Goal: Transaction & Acquisition: Purchase product/service

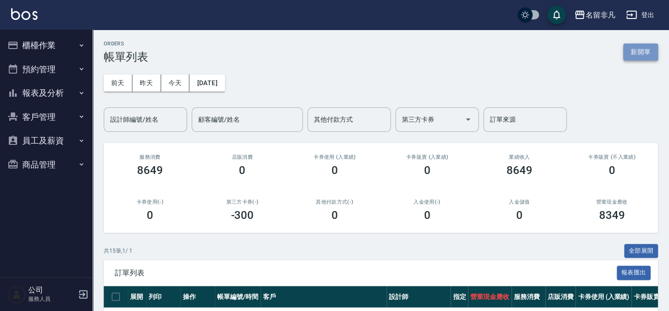
click at [629, 58] on button "新開單" at bounding box center [640, 51] width 35 height 17
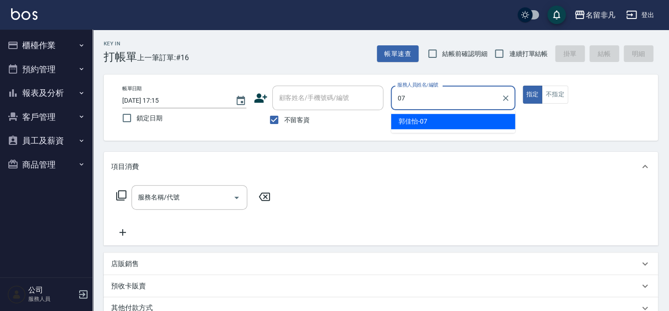
type input "07"
type button "true"
type input "郭佳怡-07"
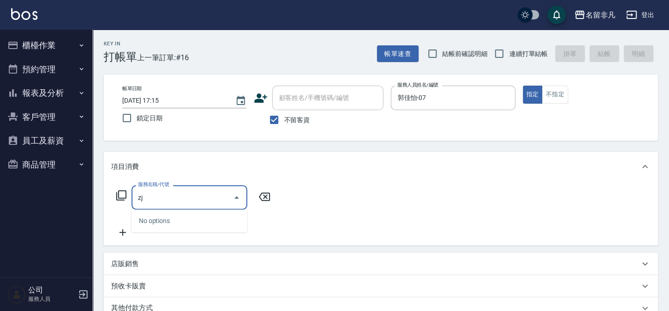
type input "z"
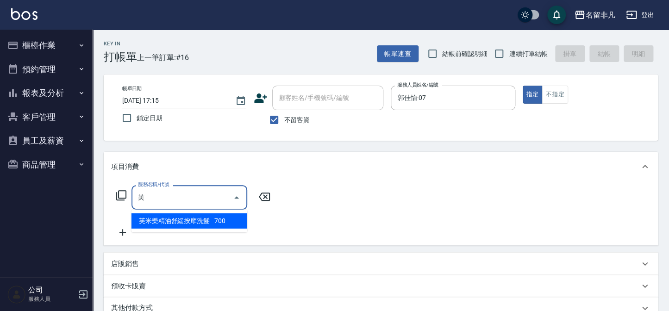
click at [230, 222] on span "芙米樂精油舒緩按摩洗髮 - 700" at bounding box center [189, 220] width 116 height 15
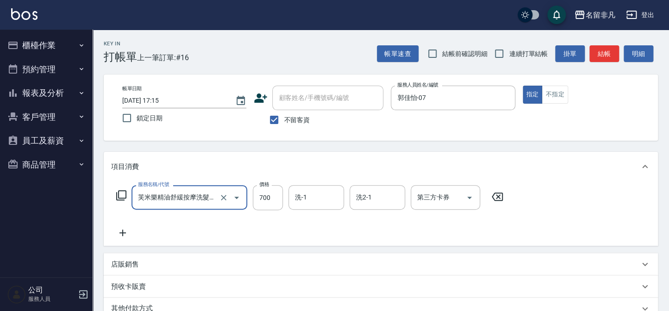
type input "芙米樂精油舒緩按摩洗髮(106)"
click at [113, 236] on icon at bounding box center [122, 232] width 23 height 11
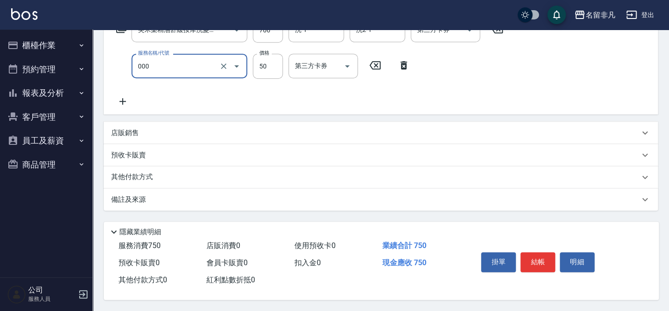
scroll to position [170, 0]
type input "髮長過長(000)"
click at [536, 263] on button "結帳" at bounding box center [537, 261] width 35 height 19
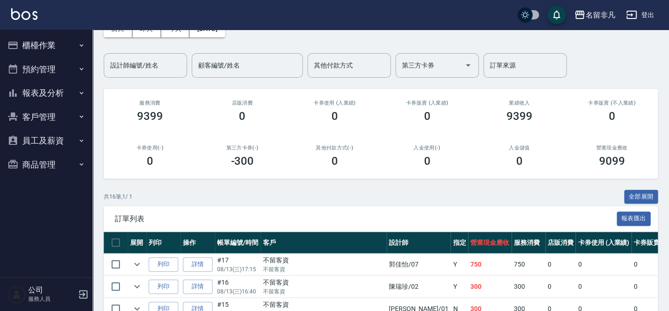
scroll to position [84, 0]
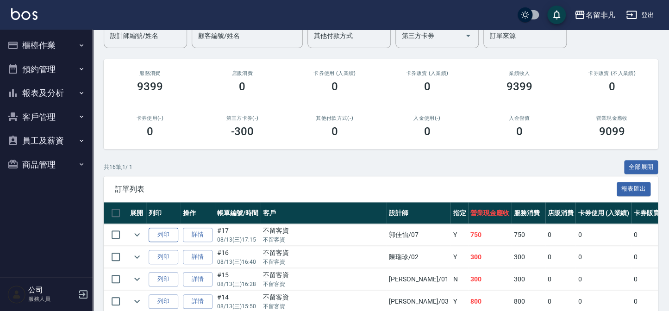
click at [164, 235] on button "列印" at bounding box center [164, 235] width 30 height 14
click at [57, 89] on button "報表及分析" at bounding box center [46, 93] width 85 height 24
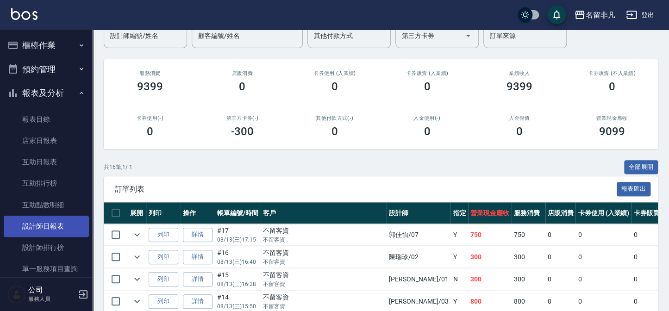
click at [60, 233] on link "設計師日報表" at bounding box center [46, 226] width 85 height 21
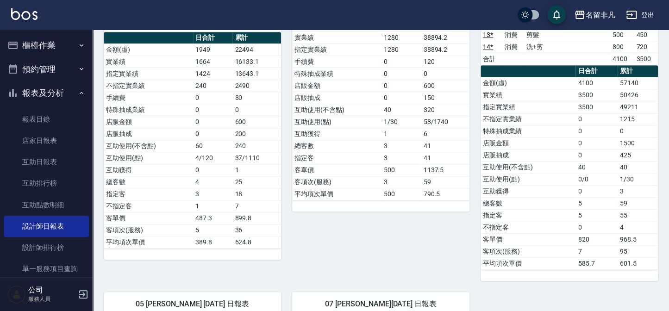
scroll to position [168, 0]
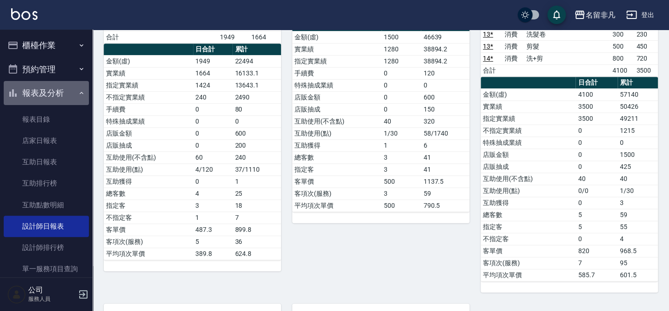
click at [72, 90] on button "報表及分析" at bounding box center [46, 93] width 85 height 24
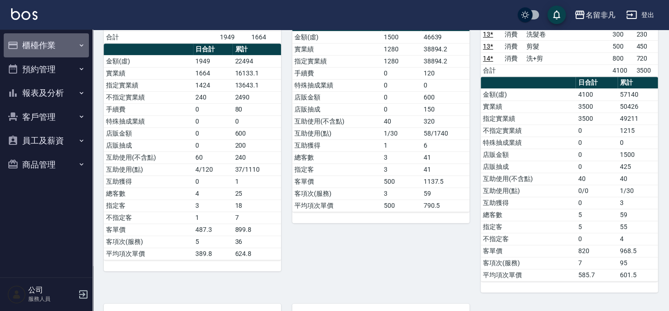
click at [53, 49] on button "櫃檯作業" at bounding box center [46, 45] width 85 height 24
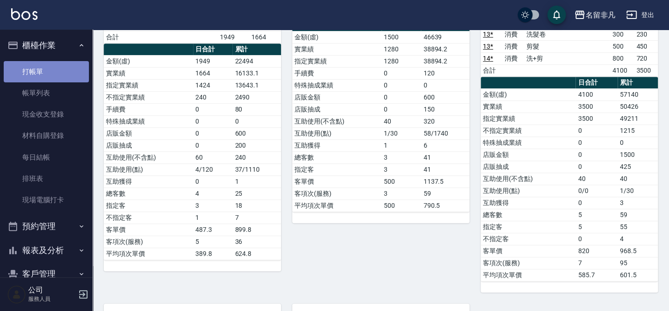
click at [49, 65] on link "打帳單" at bounding box center [46, 71] width 85 height 21
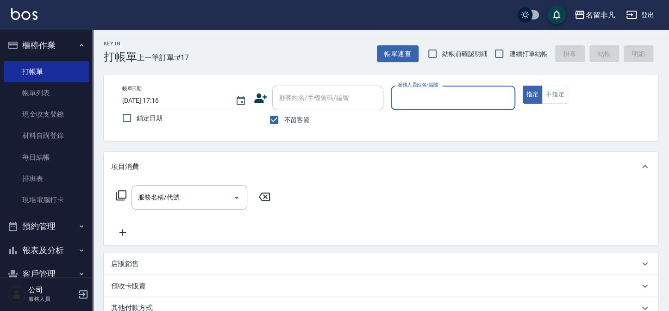
click at [427, 104] on input "服務人員姓名/編號" at bounding box center [453, 98] width 116 height 16
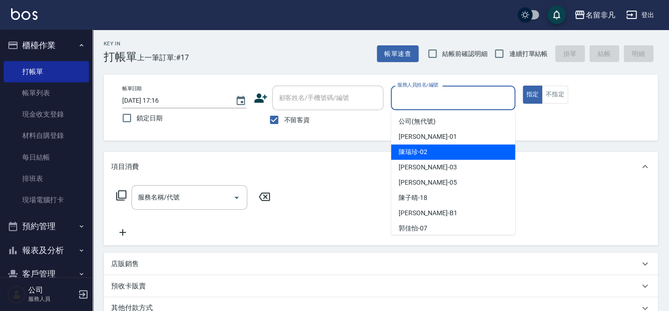
click at [438, 147] on div "[PERSON_NAME]-02" at bounding box center [453, 151] width 124 height 15
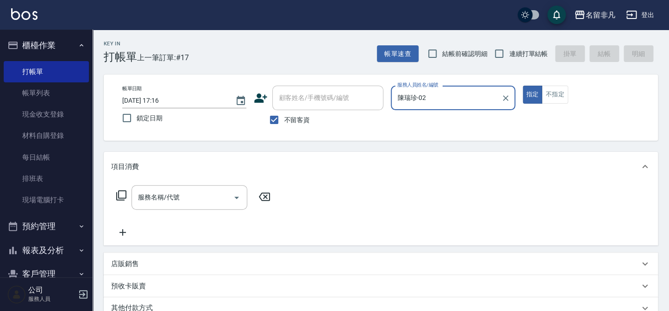
click at [463, 103] on input "陳瑞珍-02" at bounding box center [446, 98] width 102 height 16
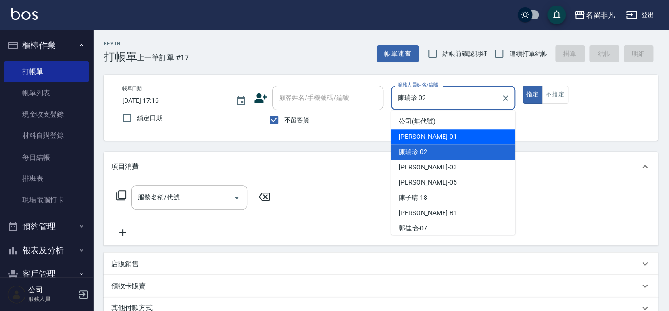
click at [439, 136] on div "[PERSON_NAME] -01" at bounding box center [453, 136] width 124 height 15
type input "[PERSON_NAME]-01"
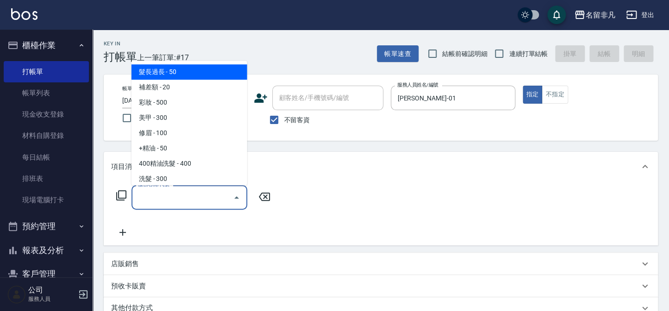
click at [204, 198] on input "服務名稱/代號" at bounding box center [182, 197] width 93 height 16
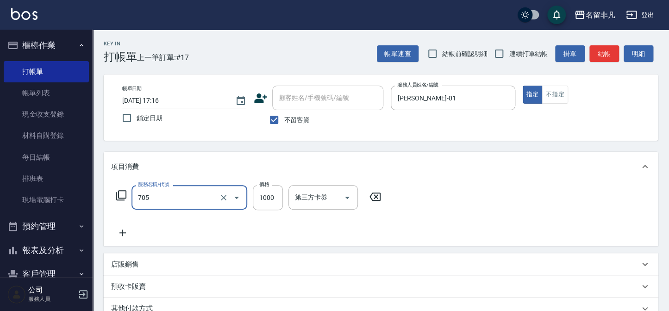
type input "頭皮深層體驗後包卡(705)"
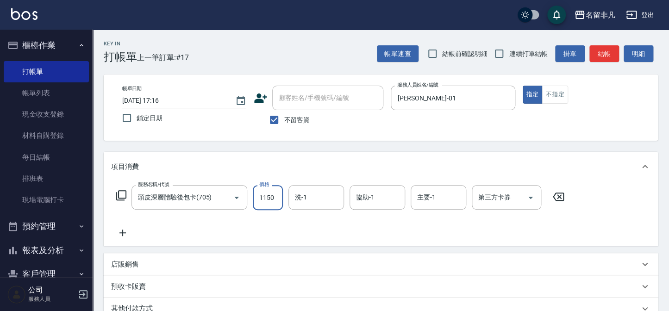
type input "1150"
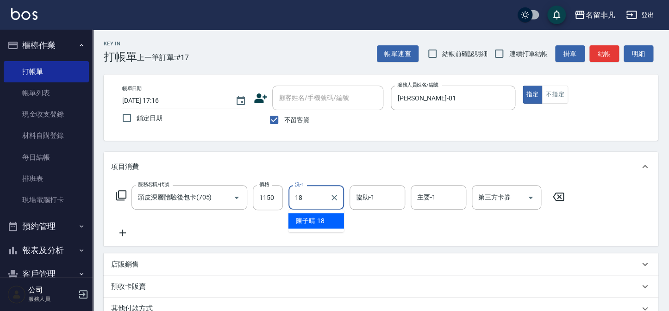
type input "[PERSON_NAME]-18"
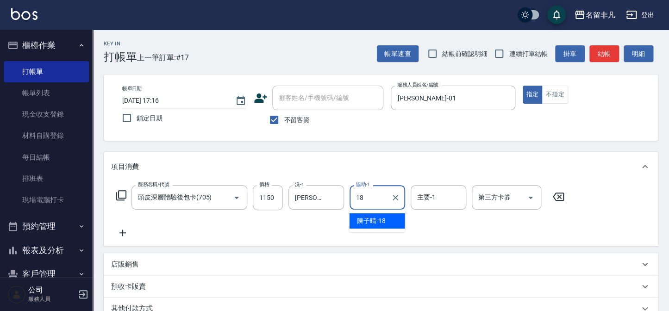
type input "[PERSON_NAME]-18"
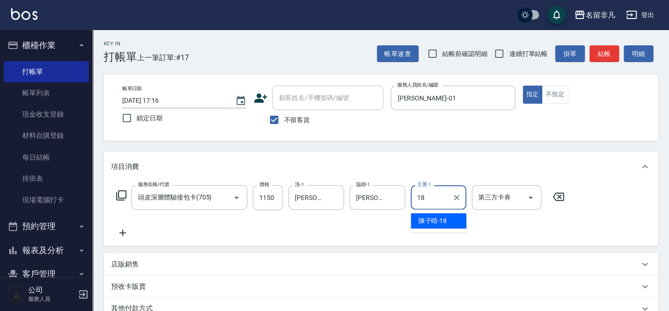
type input "[PERSON_NAME]-18"
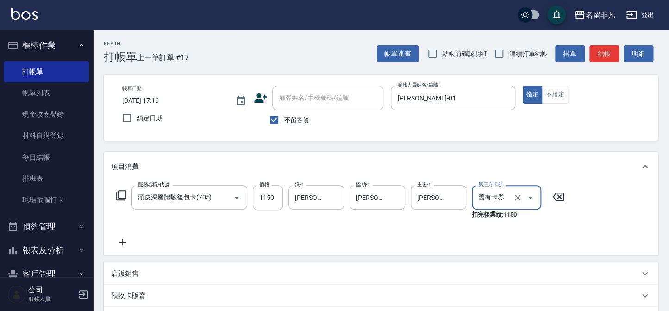
type input "舊有卡券"
click at [124, 201] on div "服務名稱/代號 頭皮深層體驗後包卡(705) 服務名稱/代號 價格 1150 價格 洗-1 [PERSON_NAME]-18 洗-1 協助-1 [PERSON…" at bounding box center [340, 202] width 458 height 34
click at [123, 200] on icon at bounding box center [121, 195] width 10 height 10
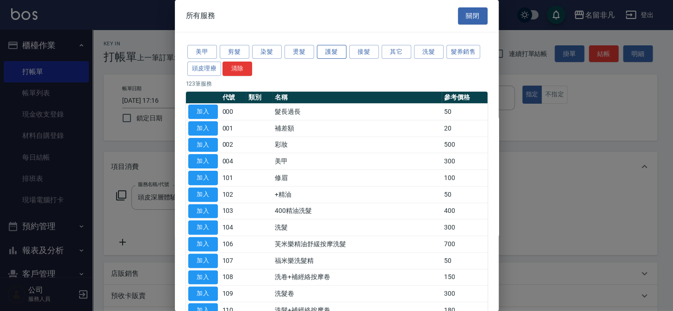
click at [322, 52] on button "護髮" at bounding box center [332, 52] width 30 height 14
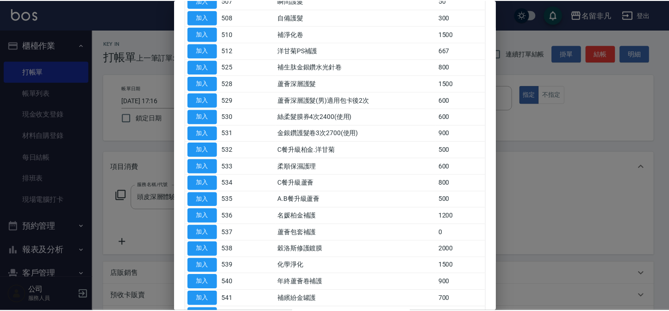
scroll to position [252, 0]
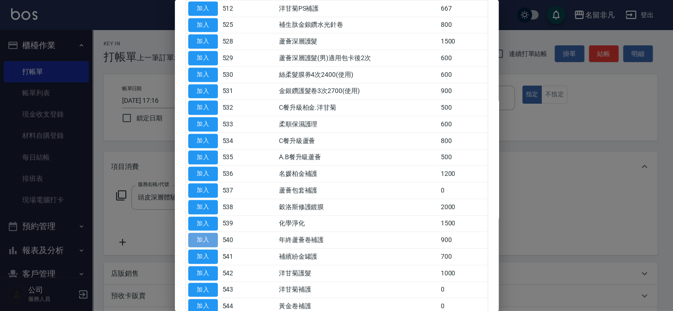
click at [201, 233] on button "加入" at bounding box center [203, 240] width 30 height 14
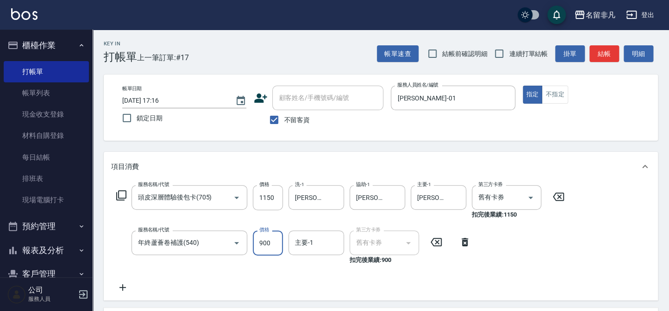
click at [259, 242] on input "900" at bounding box center [268, 242] width 30 height 25
type input "1000"
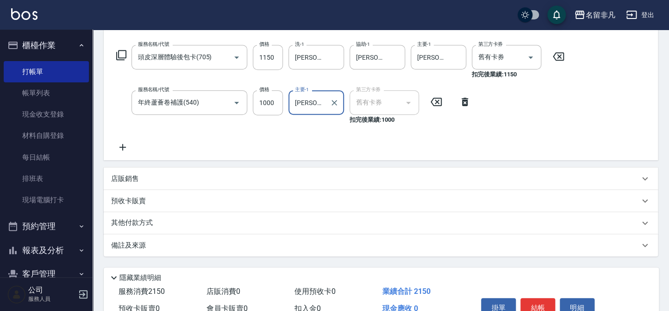
scroll to position [168, 0]
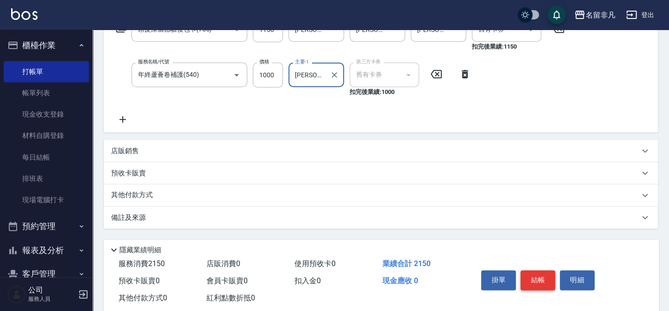
type input "[PERSON_NAME]-18"
click at [533, 281] on button "結帳" at bounding box center [537, 279] width 35 height 19
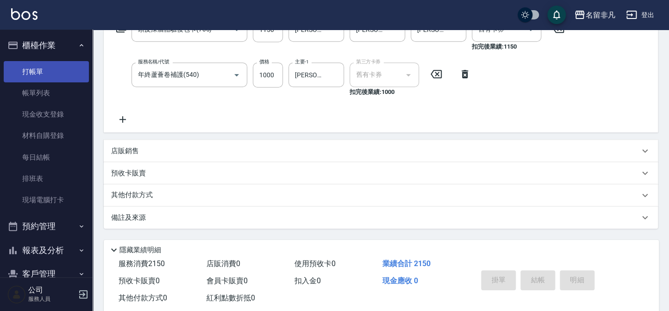
click at [41, 39] on button "櫃檯作業" at bounding box center [46, 45] width 85 height 24
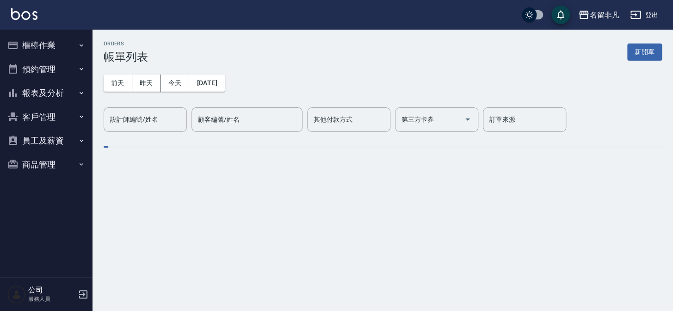
click at [38, 85] on button "報表及分析" at bounding box center [46, 93] width 85 height 24
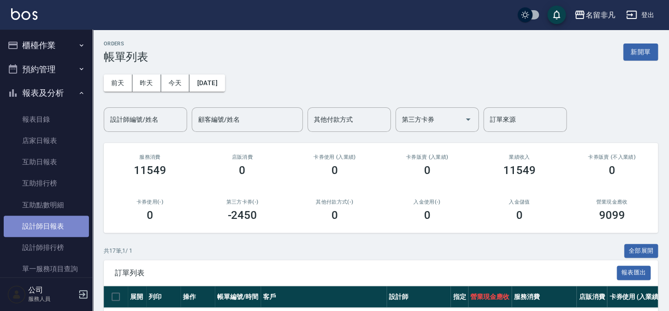
click at [48, 224] on link "設計師日報表" at bounding box center [46, 226] width 85 height 21
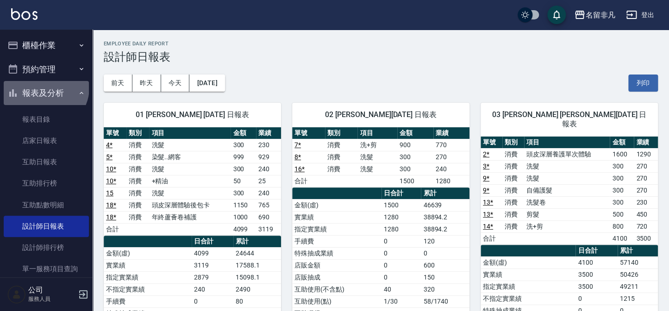
click at [44, 87] on button "報表及分析" at bounding box center [46, 93] width 85 height 24
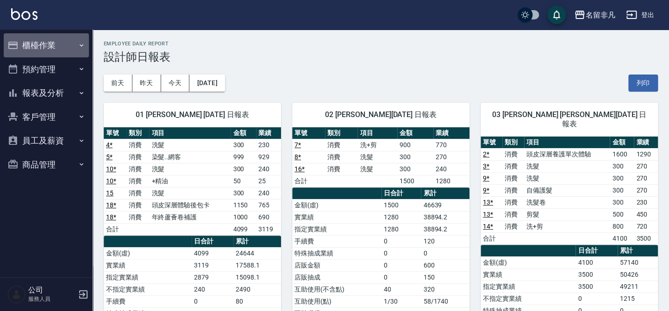
click at [26, 51] on button "櫃檯作業" at bounding box center [46, 45] width 85 height 24
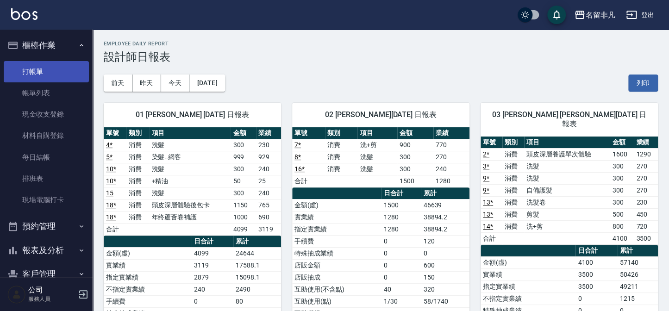
click at [28, 72] on link "打帳單" at bounding box center [46, 71] width 85 height 21
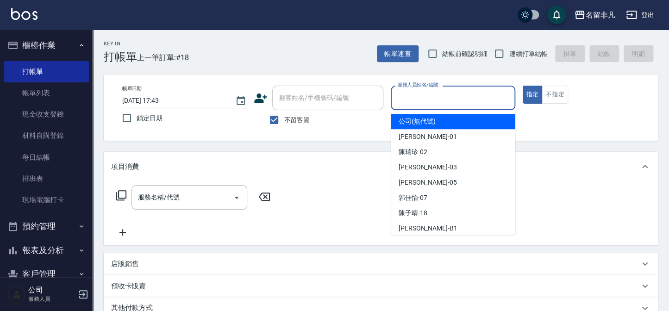
click at [429, 97] on input "服務人員姓名/編號" at bounding box center [453, 98] width 116 height 16
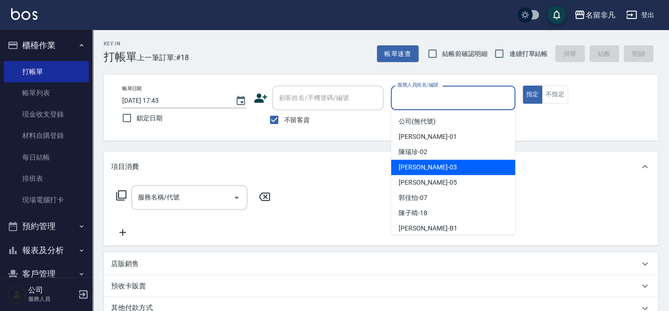
click at [433, 167] on div "[PERSON_NAME] -03" at bounding box center [453, 167] width 124 height 15
type input "[PERSON_NAME]-03"
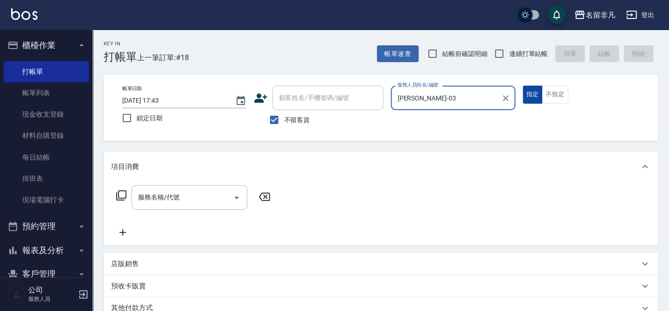
click at [528, 94] on button "指定" at bounding box center [532, 95] width 20 height 18
click at [122, 192] on icon at bounding box center [121, 195] width 11 height 11
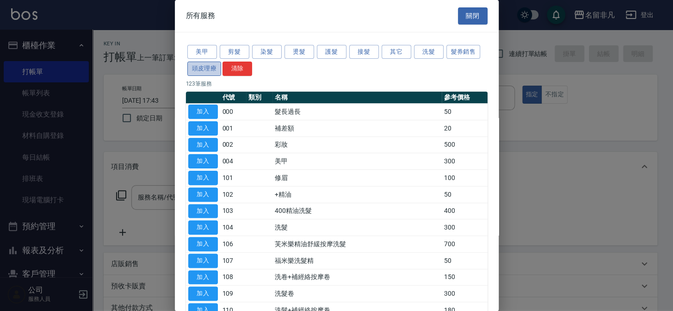
click at [199, 66] on button "頭皮理療" at bounding box center [204, 69] width 34 height 14
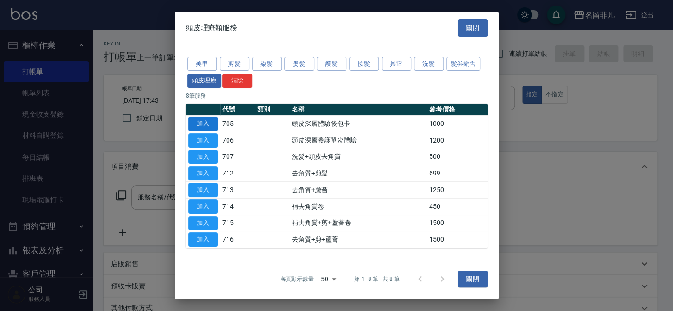
click at [201, 120] on button "加入" at bounding box center [203, 124] width 30 height 14
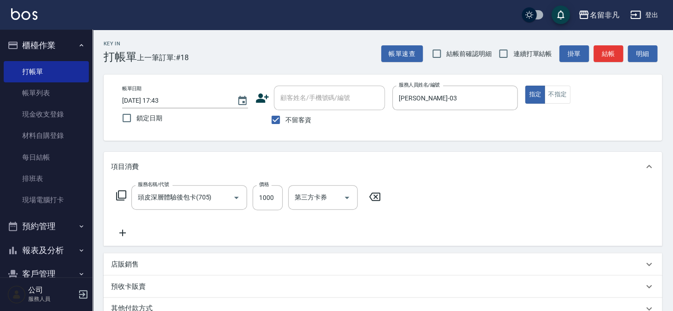
type input "頭皮深層體驗後包卡(705)"
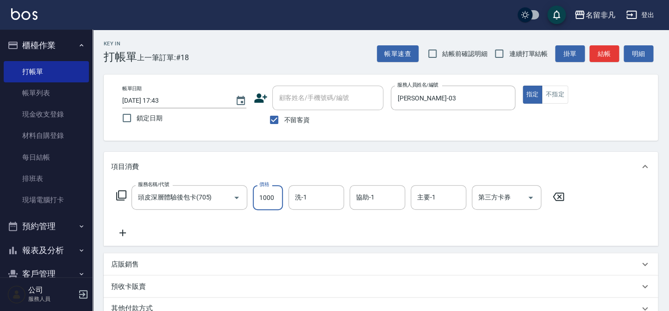
click at [265, 194] on input "1000" at bounding box center [268, 197] width 30 height 25
type input "1200"
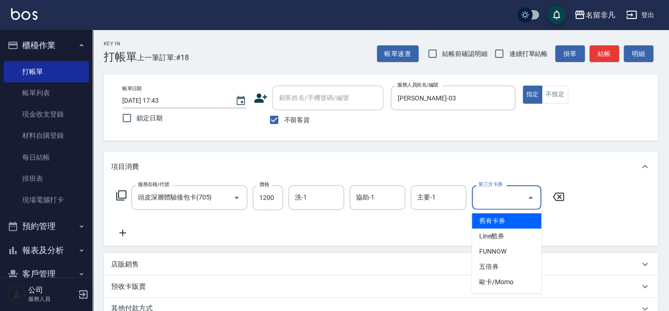
click at [495, 202] on input "第三方卡券" at bounding box center [499, 197] width 47 height 16
click at [514, 221] on span "舊有卡券" at bounding box center [505, 220] width 69 height 15
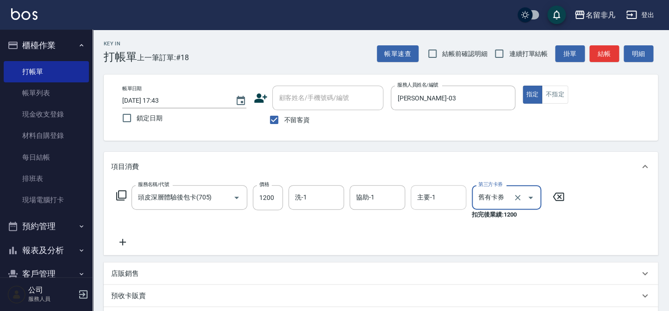
type input "舊有卡券"
click at [120, 240] on icon at bounding box center [122, 241] width 23 height 11
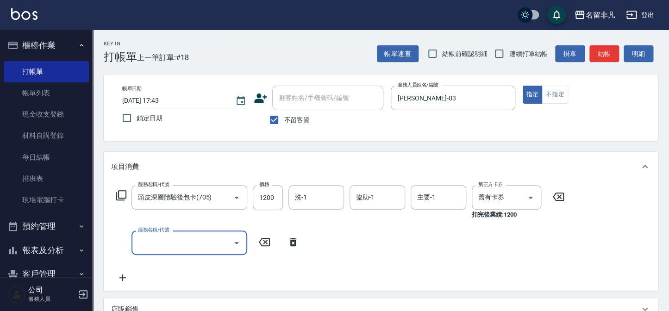
click at [121, 194] on icon at bounding box center [121, 195] width 11 height 11
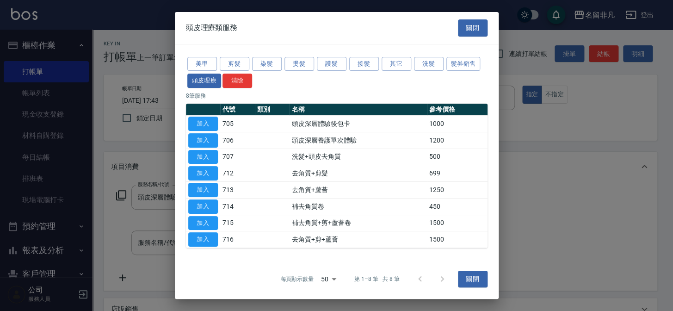
click at [334, 56] on div "美甲 剪髮 染髮 燙髮 護髮 接髮 其它 洗髮 髮券銷售 頭皮理療 清除" at bounding box center [337, 72] width 302 height 34
click at [333, 65] on button "護髮" at bounding box center [332, 63] width 30 height 14
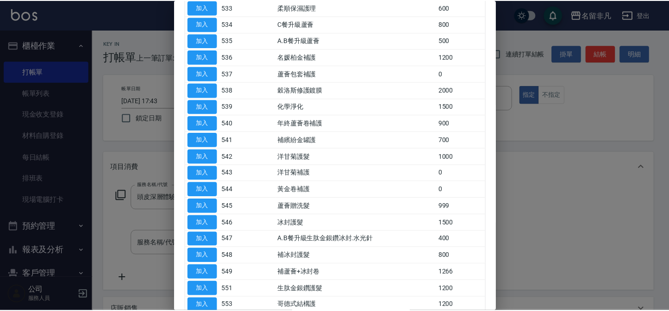
scroll to position [336, 0]
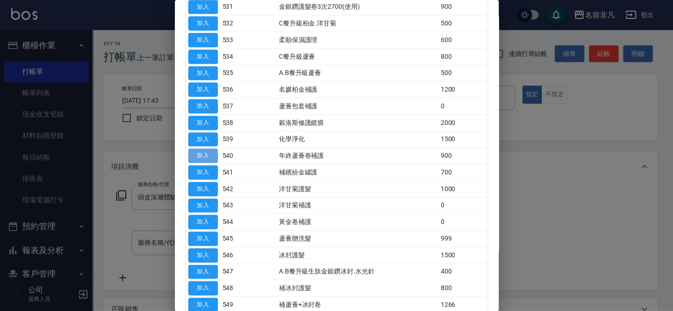
click at [205, 151] on button "加入" at bounding box center [203, 156] width 30 height 14
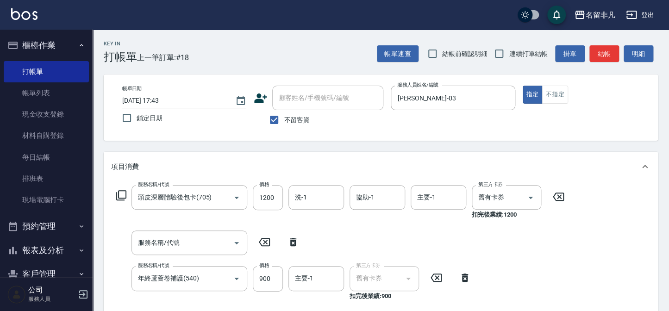
click at [293, 242] on icon at bounding box center [292, 241] width 23 height 11
type input "年終蘆薈卷補護(540)"
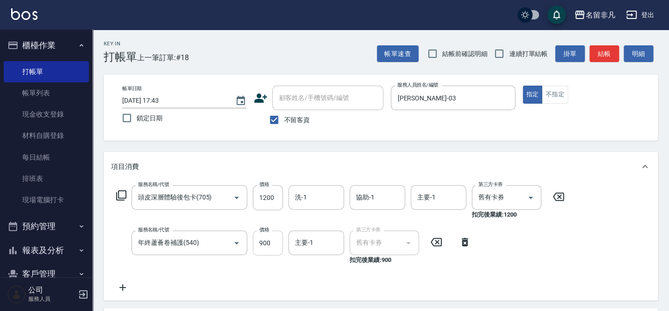
click at [270, 241] on input "900" at bounding box center [268, 242] width 30 height 25
click at [276, 241] on input "1100" at bounding box center [268, 242] width 30 height 25
click at [262, 241] on input "11000" at bounding box center [268, 242] width 30 height 25
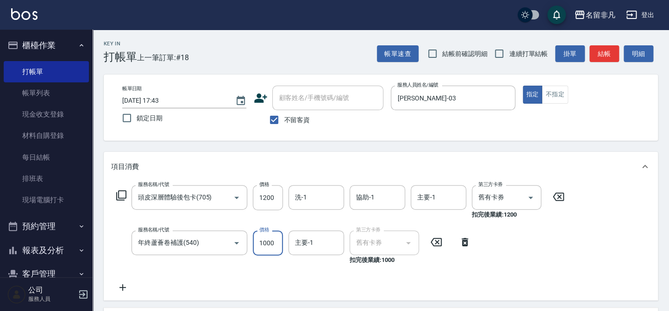
type input "1000"
click at [124, 286] on icon at bounding box center [122, 287] width 23 height 11
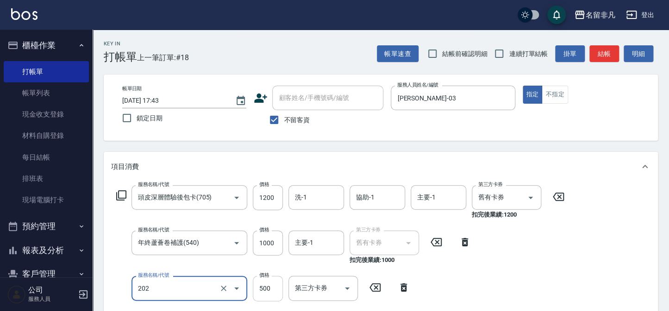
type input "剪髮(202)"
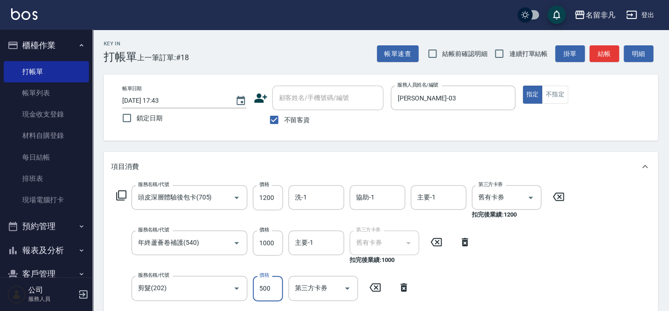
click at [269, 287] on input "500" at bounding box center [268, 288] width 30 height 25
click at [269, 286] on input "500" at bounding box center [268, 288] width 30 height 25
click at [263, 286] on input "6600" at bounding box center [268, 288] width 30 height 25
click at [264, 287] on input "6600" at bounding box center [268, 288] width 30 height 25
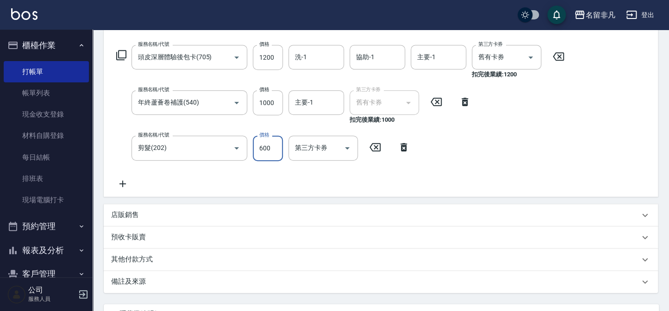
scroll to position [224, 0]
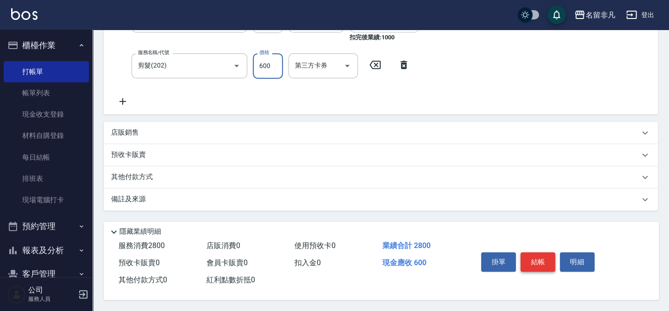
type input "600"
click at [541, 262] on button "結帳" at bounding box center [537, 261] width 35 height 19
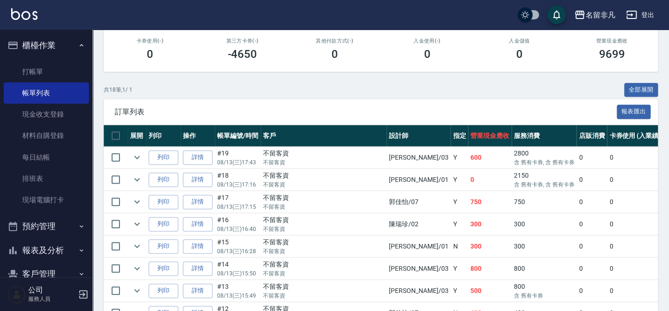
scroll to position [168, 0]
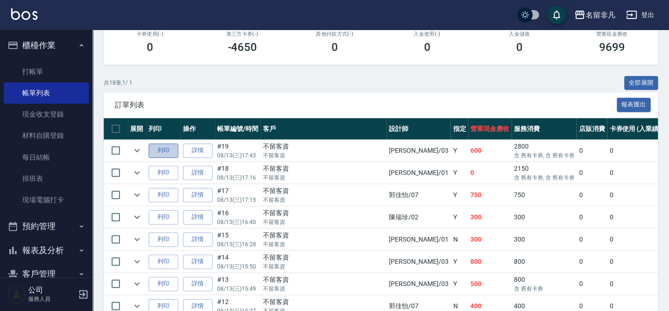
click at [165, 149] on button "列印" at bounding box center [164, 150] width 30 height 14
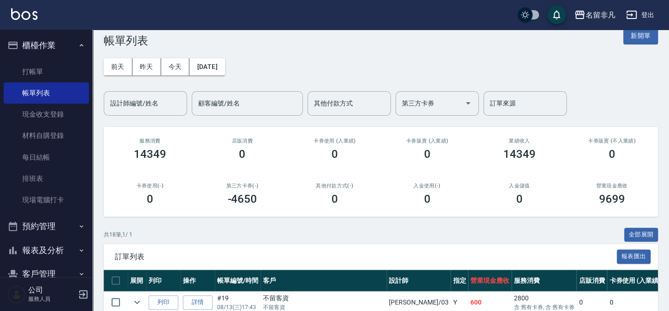
scroll to position [0, 0]
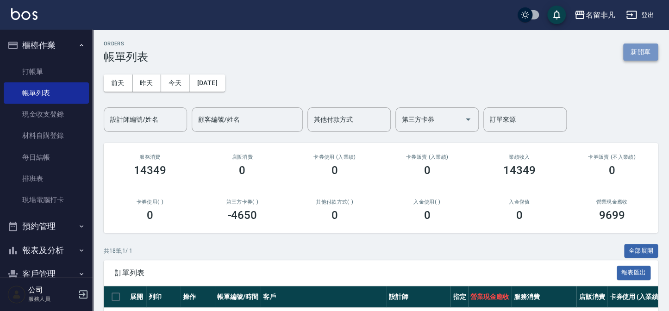
click at [623, 48] on button "新開單" at bounding box center [640, 51] width 35 height 17
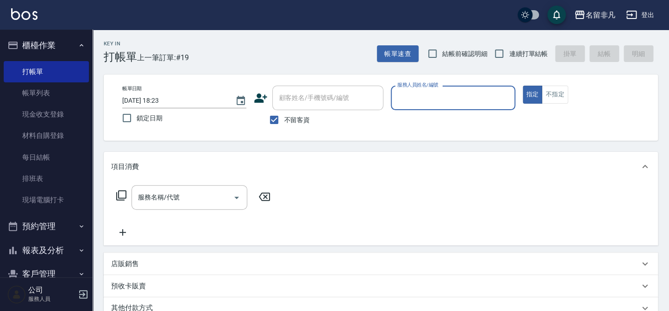
click at [457, 99] on input "服務人員姓名/編號" at bounding box center [453, 98] width 116 height 16
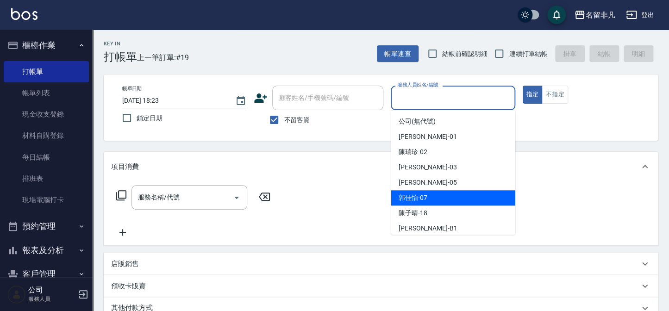
click at [433, 201] on div "[PERSON_NAME]-07" at bounding box center [453, 197] width 124 height 15
type input "郭佳怡-07"
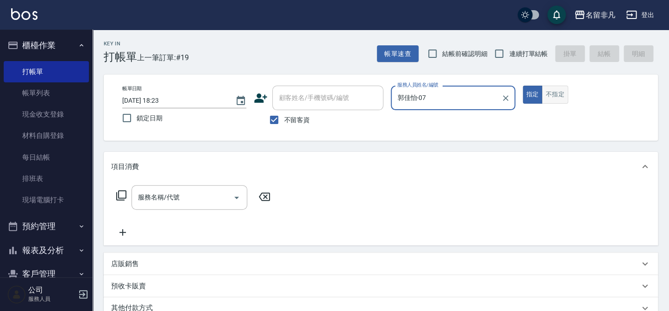
click at [553, 92] on button "不指定" at bounding box center [554, 95] width 26 height 18
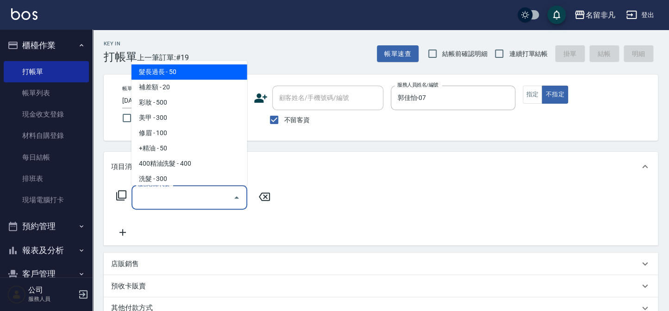
click at [178, 204] on input "服務名稱/代號" at bounding box center [182, 197] width 93 height 16
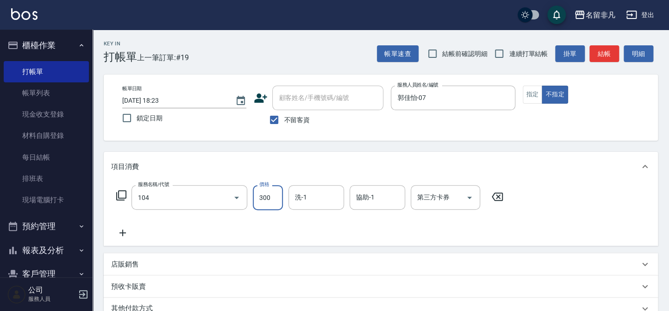
type input "洗髮(104)"
click at [594, 52] on button "結帳" at bounding box center [604, 53] width 30 height 17
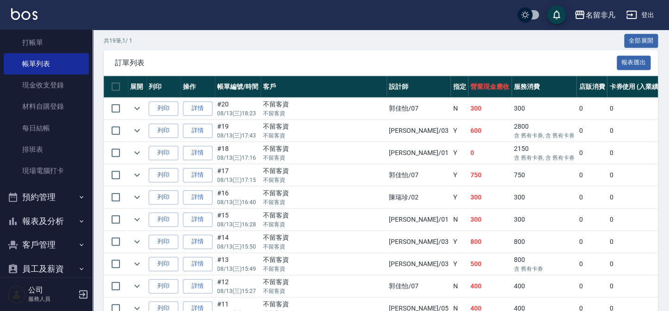
scroll to position [67, 0]
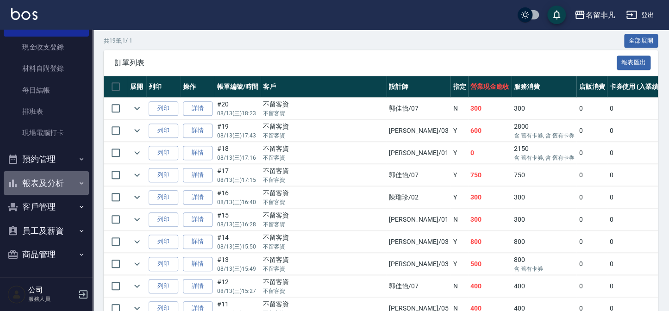
click at [54, 183] on button "報表及分析" at bounding box center [46, 183] width 85 height 24
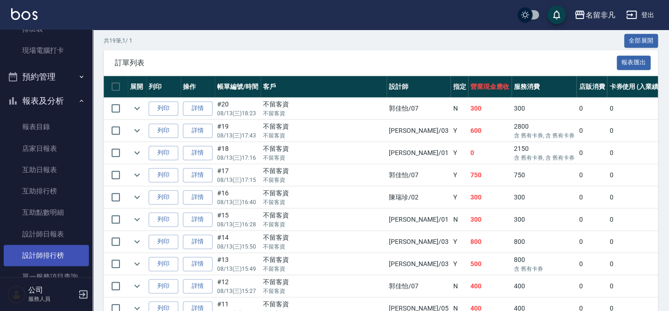
scroll to position [151, 0]
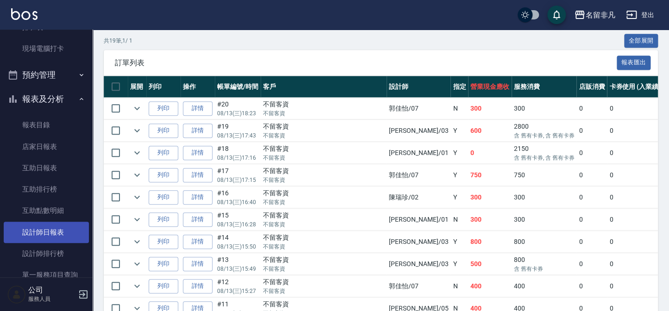
click at [49, 236] on link "設計師日報表" at bounding box center [46, 232] width 85 height 21
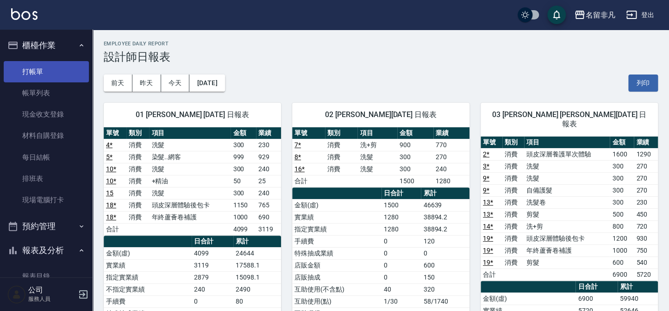
click at [50, 75] on link "打帳單" at bounding box center [46, 71] width 85 height 21
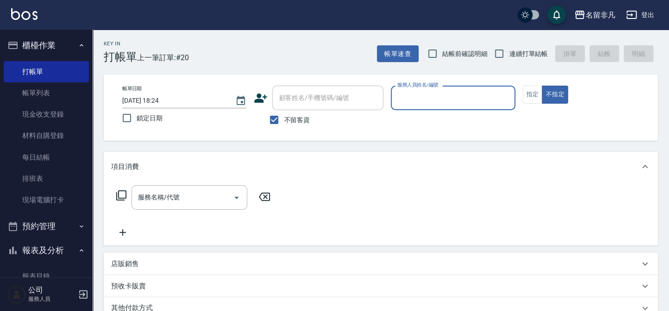
click at [474, 105] on input "服務人員姓名/編號" at bounding box center [453, 98] width 116 height 16
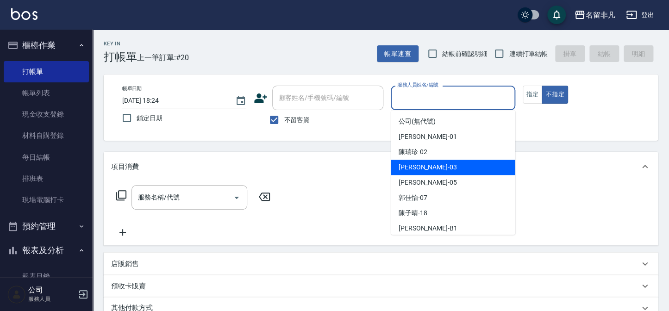
click at [466, 167] on div "[PERSON_NAME] -03" at bounding box center [453, 167] width 124 height 15
type input "[PERSON_NAME]-03"
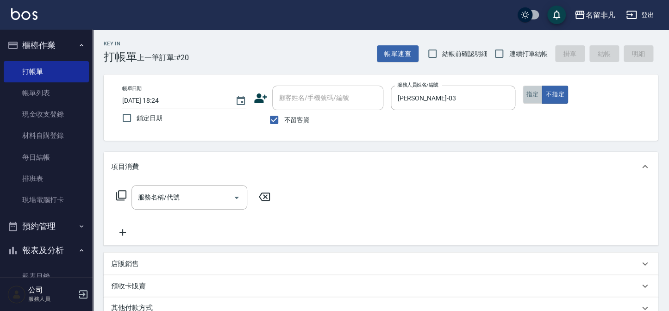
click at [533, 96] on button "指定" at bounding box center [532, 95] width 20 height 18
click at [120, 197] on icon at bounding box center [121, 195] width 11 height 11
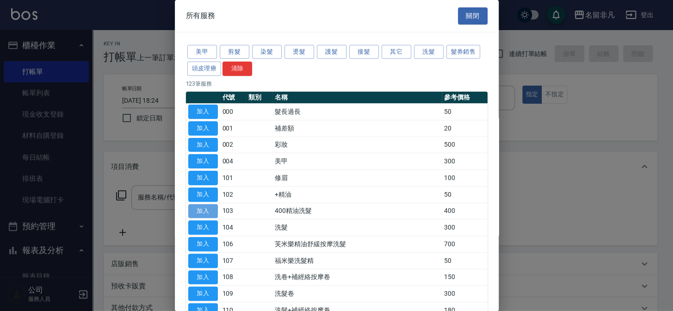
click at [205, 209] on button "加入" at bounding box center [203, 211] width 30 height 14
type input "400精油洗髮(103)"
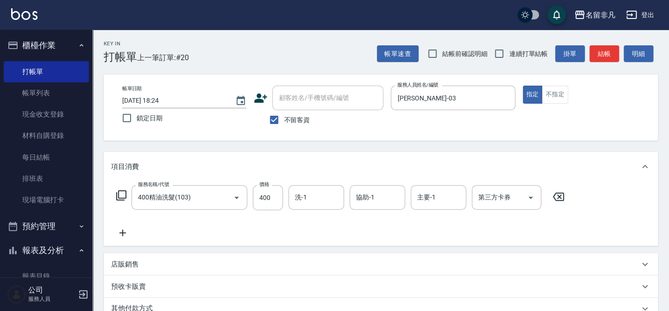
click at [119, 232] on icon at bounding box center [122, 232] width 23 height 11
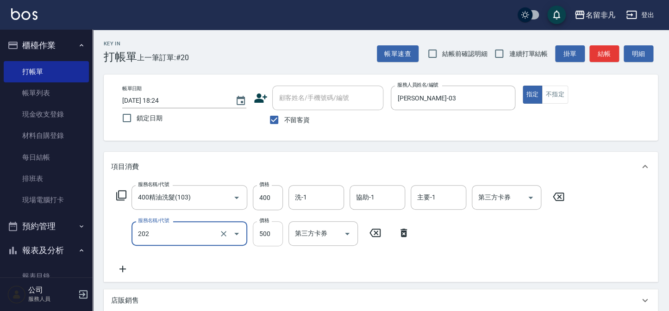
type input "剪髮(202)"
click at [262, 229] on input "500" at bounding box center [268, 233] width 30 height 25
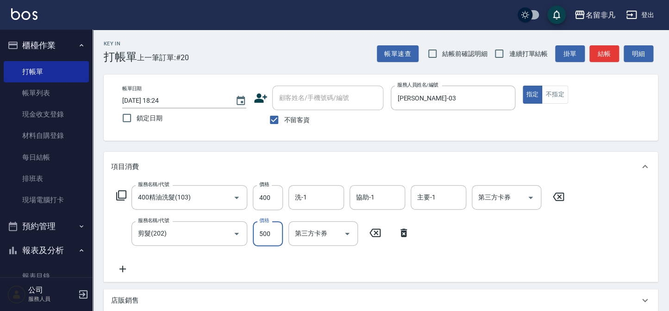
click at [262, 229] on input "500" at bounding box center [268, 233] width 30 height 25
click at [262, 230] on input "6600" at bounding box center [268, 233] width 30 height 25
click at [262, 233] on input "6600" at bounding box center [268, 233] width 30 height 25
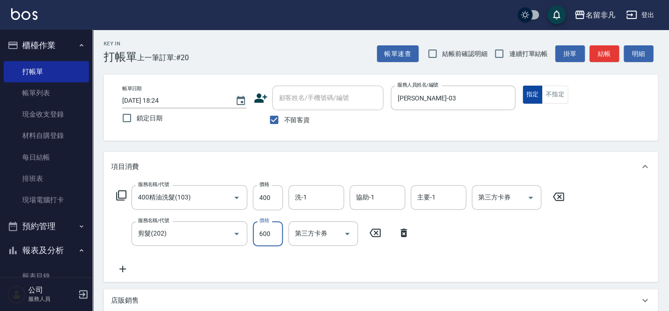
type input "600"
click at [533, 92] on button "指定" at bounding box center [532, 95] width 20 height 18
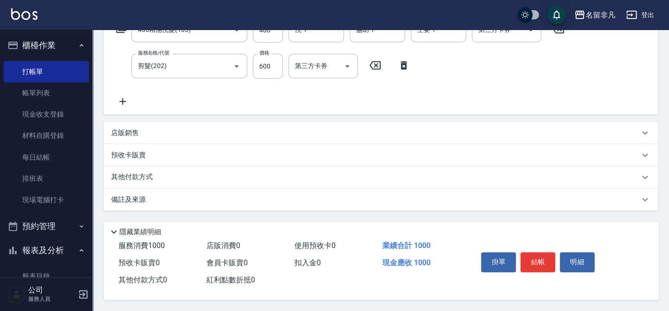
scroll to position [170, 0]
click at [525, 257] on button "結帳" at bounding box center [537, 261] width 35 height 19
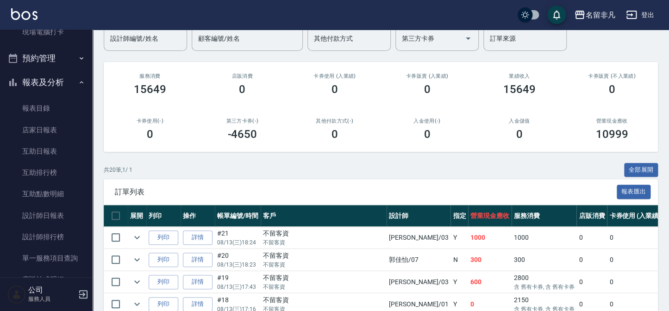
scroll to position [84, 0]
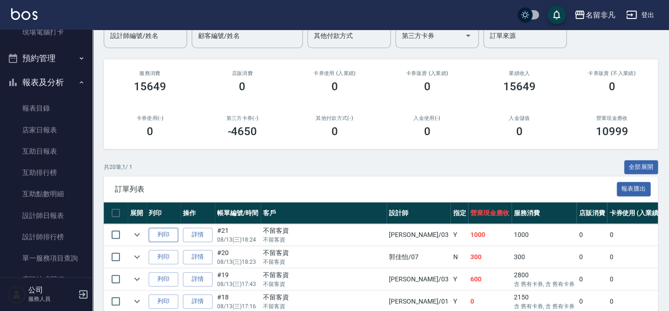
click at [167, 233] on button "列印" at bounding box center [164, 235] width 30 height 14
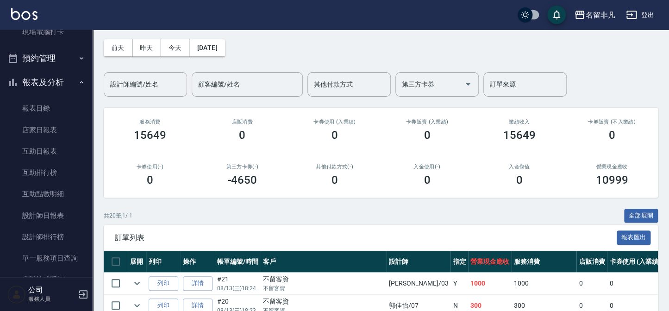
scroll to position [0, 0]
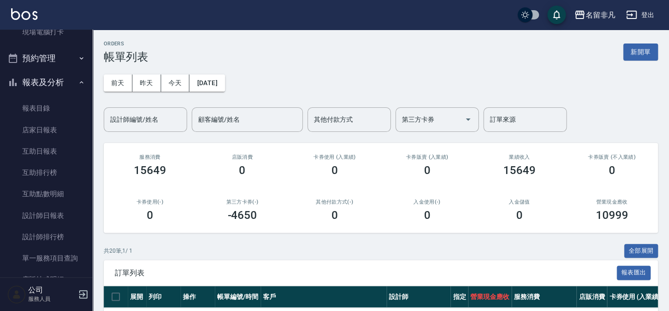
drag, startPoint x: 645, startPoint y: 54, endPoint x: 629, endPoint y: 61, distance: 17.6
click at [645, 55] on button "新開單" at bounding box center [640, 51] width 35 height 17
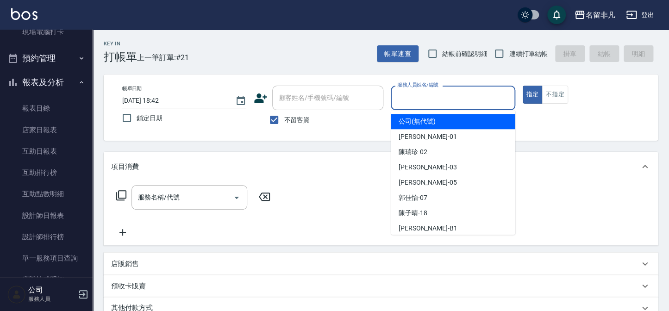
click at [491, 101] on input "服務人員姓名/編號" at bounding box center [453, 98] width 116 height 16
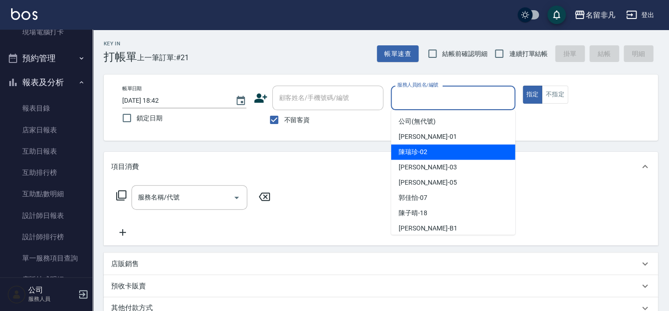
click at [451, 148] on div "[PERSON_NAME]-02" at bounding box center [453, 151] width 124 height 15
type input "陳瑞珍-02"
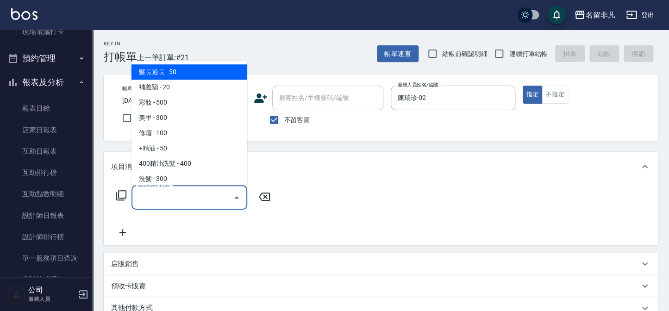
click at [174, 199] on div "服務名稱/代號 服務名稱/代號" at bounding box center [189, 197] width 116 height 25
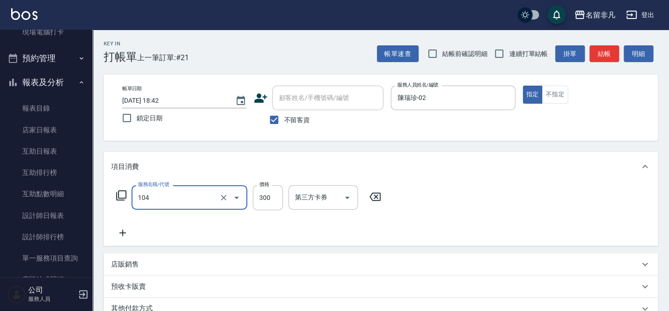
type input "洗髮(104)"
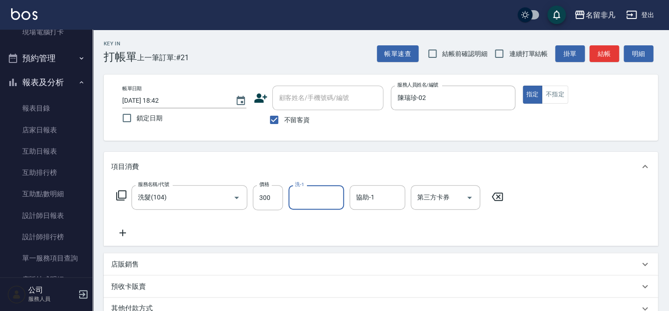
type input "1"
click at [370, 50] on div "Key In 打帳單 上一筆訂單:#21 帳單速查 結帳前確認明細 連續打單結帳 掛單 結帳 明細" at bounding box center [375, 47] width 565 height 34
click at [609, 61] on button "結帳" at bounding box center [604, 53] width 30 height 17
